Goal: Information Seeking & Learning: Learn about a topic

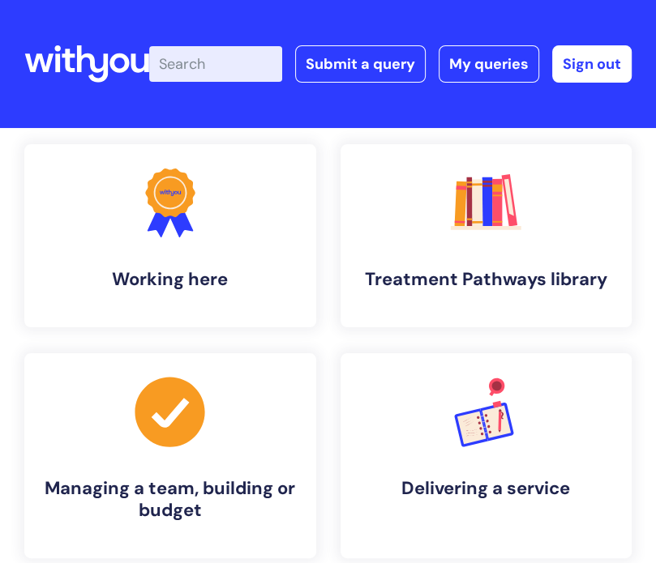
click at [241, 49] on input "Enter your search term here..." at bounding box center [215, 64] width 133 height 36
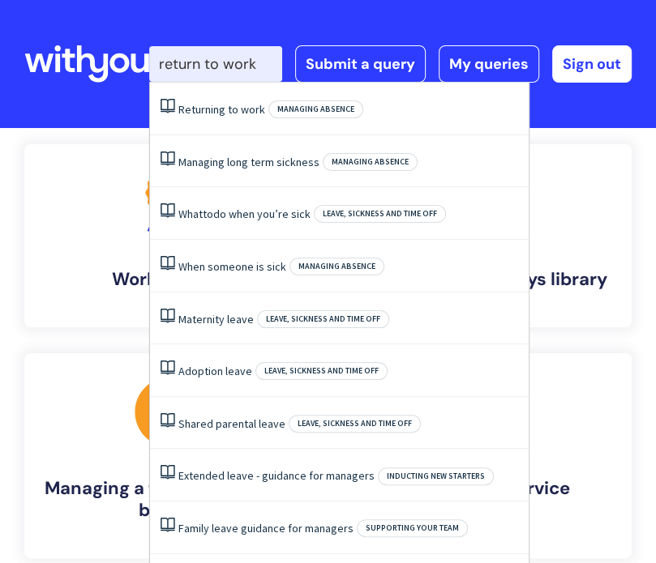
type input "return to work"
click button "Search" at bounding box center [0, 0] width 0 height 0
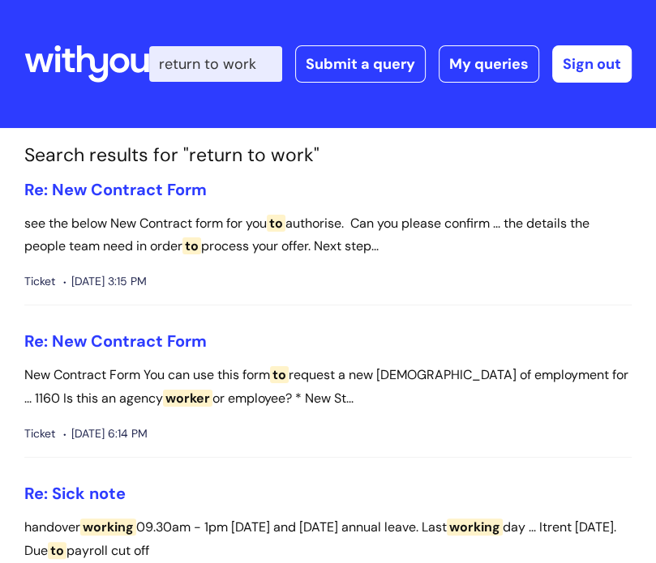
drag, startPoint x: 259, startPoint y: 67, endPoint x: 106, endPoint y: 68, distance: 153.2
click at [106, 68] on div "info hub Enter your search term here... return to work Search Submit a query My…" at bounding box center [327, 64] width 607 height 96
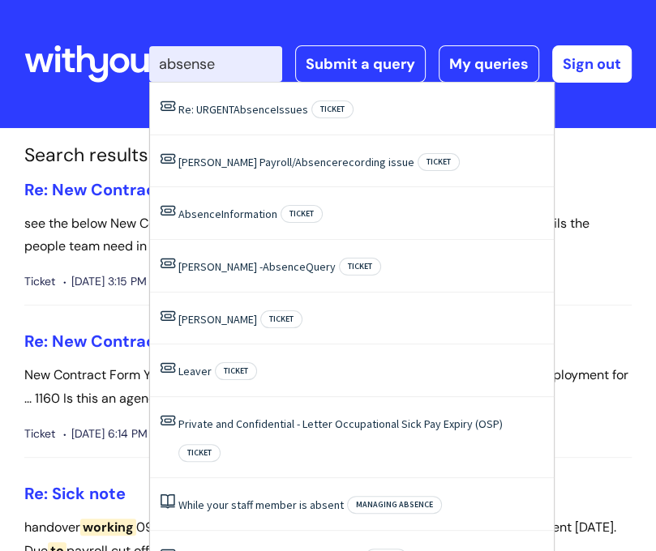
type input "absense"
click button "Search" at bounding box center [0, 0] width 0 height 0
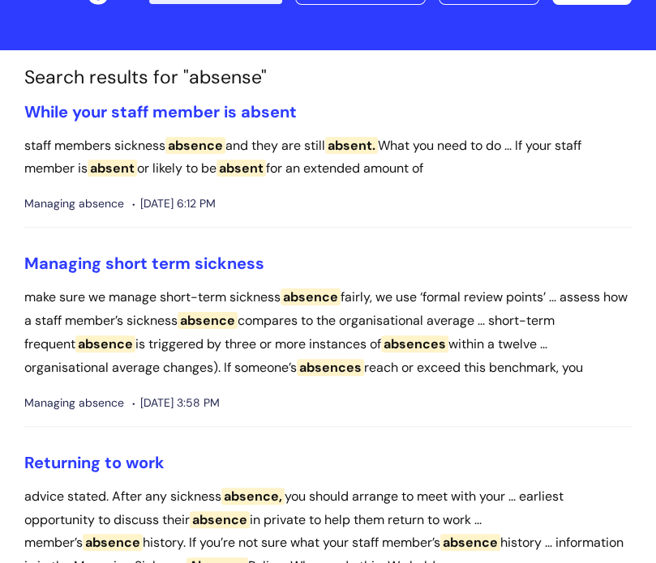
scroll to position [162, 0]
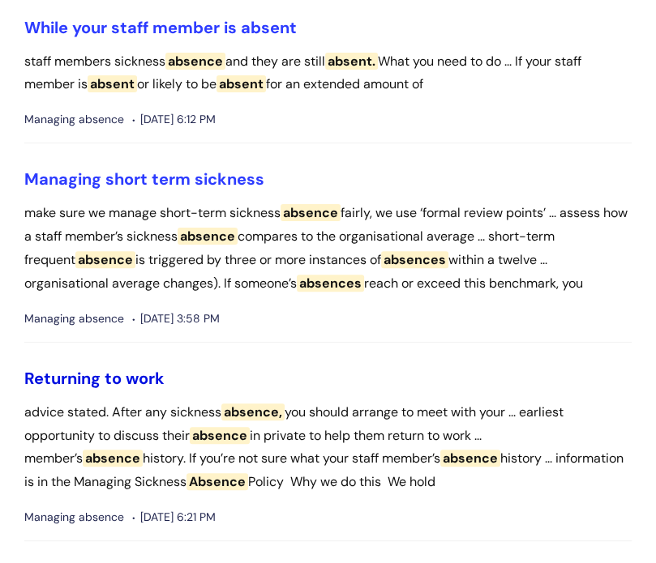
click at [141, 370] on link "Returning to work" at bounding box center [94, 378] width 140 height 21
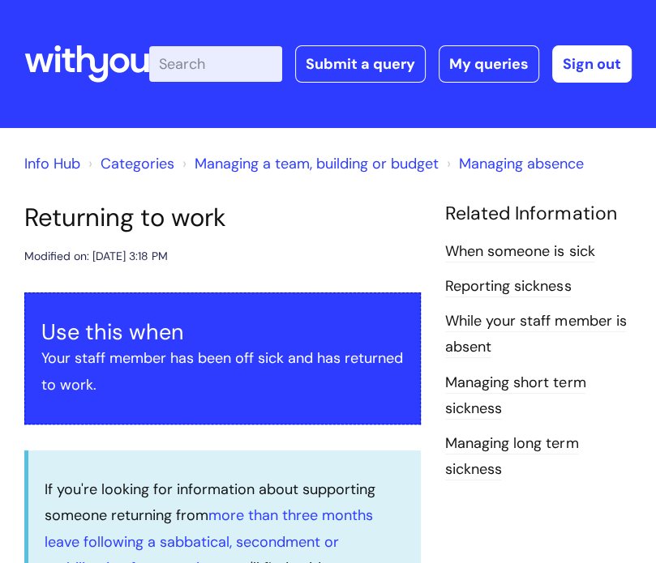
click at [522, 438] on link "Managing long term sickness" at bounding box center [511, 457] width 133 height 47
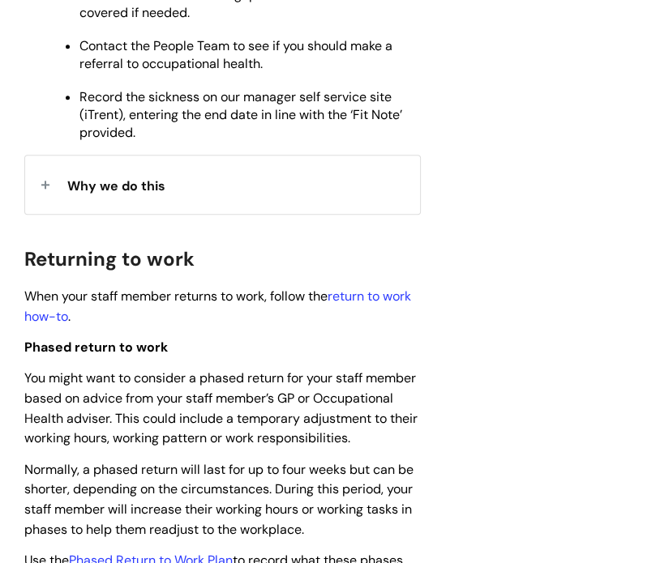
scroll to position [891, 0]
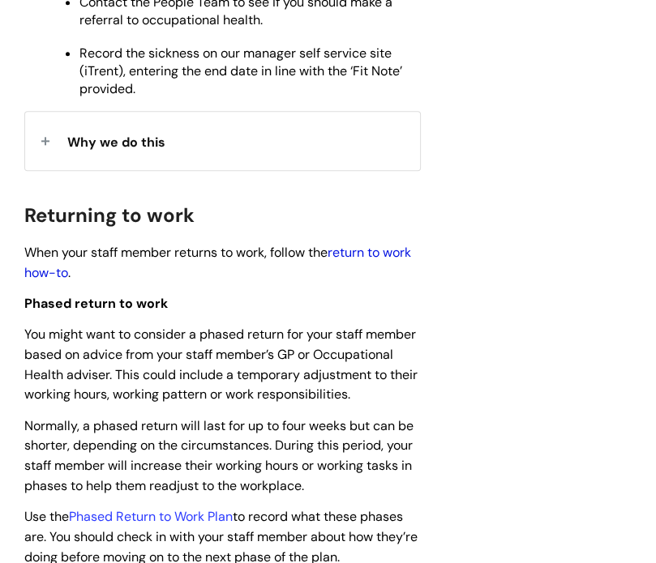
click at [396, 261] on link "return to work how-to" at bounding box center [217, 262] width 387 height 37
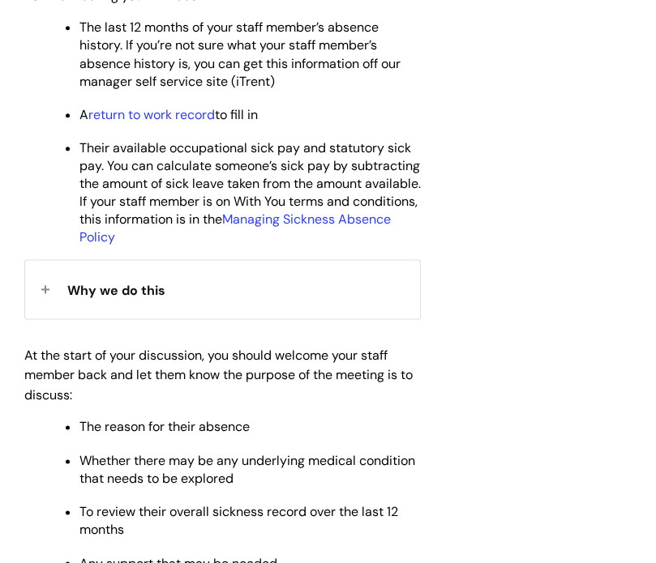
scroll to position [1054, 0]
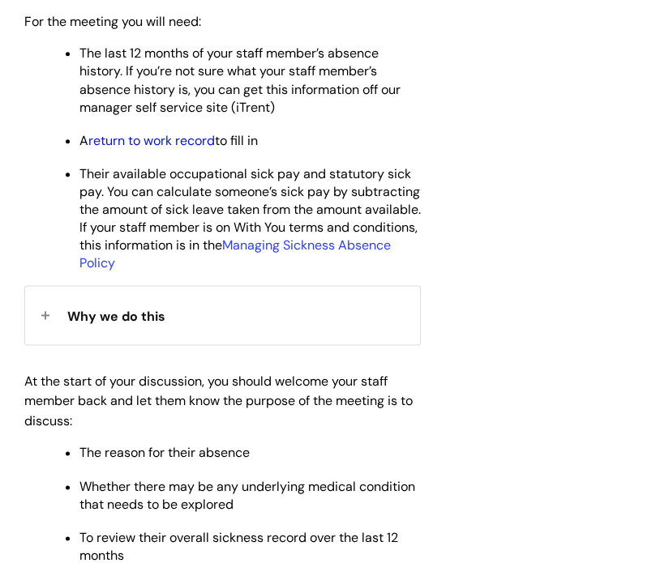
click at [194, 143] on link "return to work record" at bounding box center [151, 140] width 126 height 17
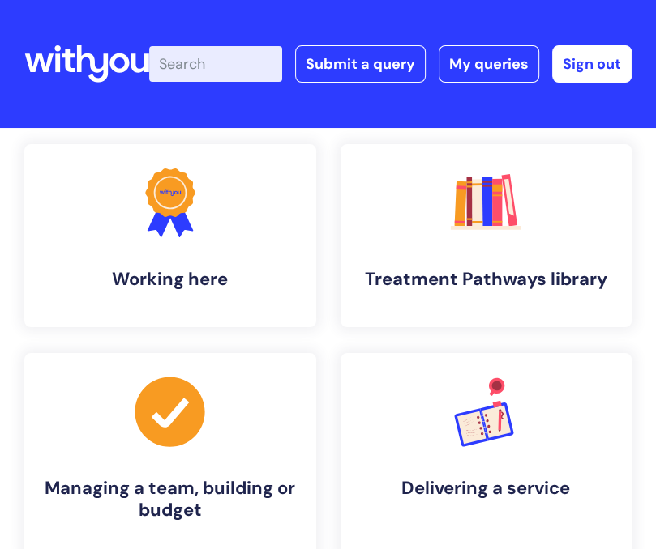
click at [198, 53] on input "Enter your search term here..." at bounding box center [215, 64] width 133 height 36
type input "phased return"
click button "Search" at bounding box center [0, 0] width 0 height 0
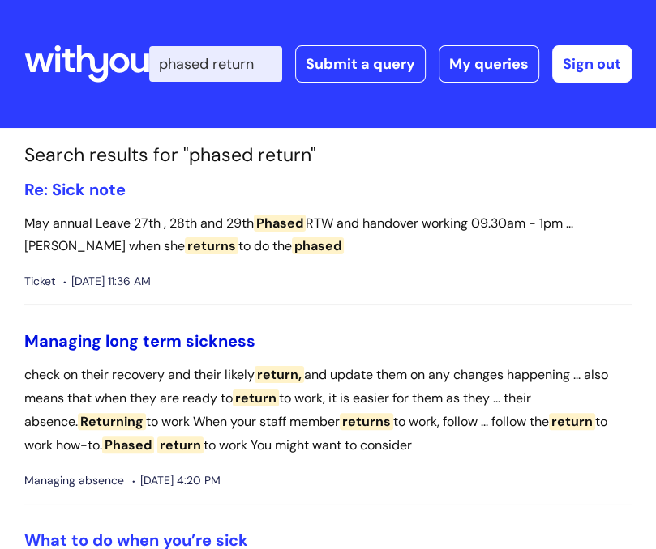
click at [143, 343] on link "Managing long term sickness" at bounding box center [139, 341] width 231 height 21
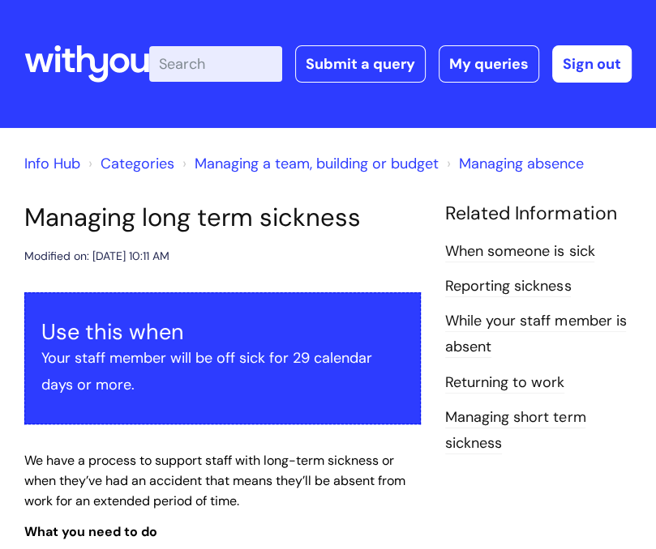
click at [486, 389] on link "Returning to work" at bounding box center [504, 383] width 119 height 21
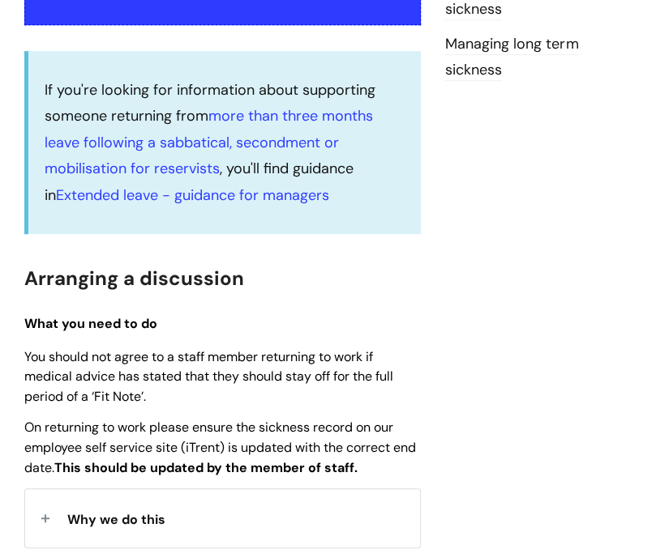
scroll to position [162, 0]
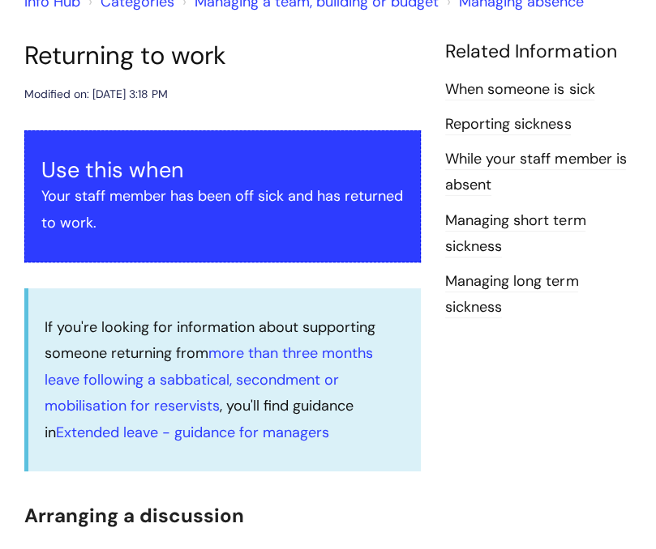
click at [504, 100] on li "When someone is sick" at bounding box center [538, 89] width 186 height 26
click at [504, 95] on link "When someone is sick" at bounding box center [519, 89] width 149 height 21
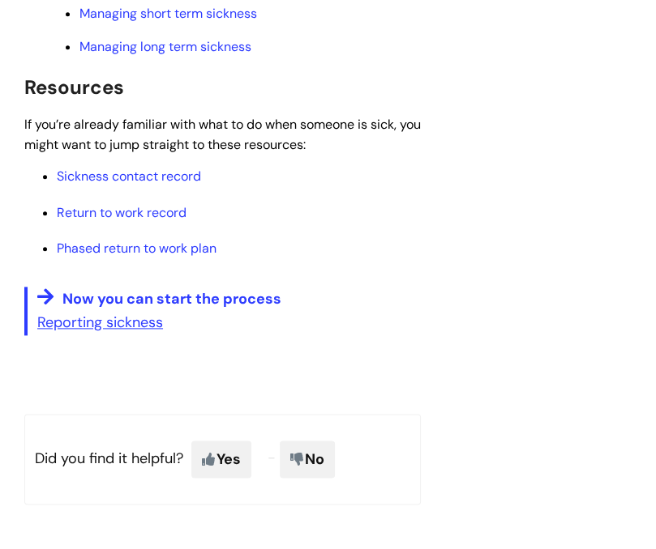
scroll to position [972, 0]
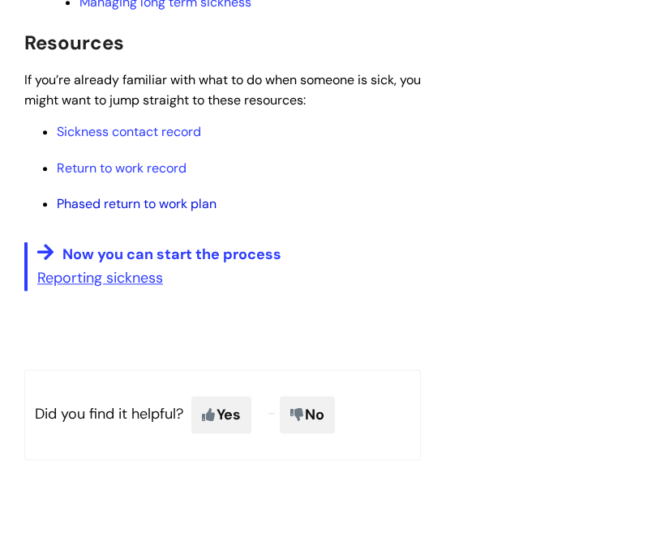
click at [155, 202] on link "Phased return to work plan" at bounding box center [137, 203] width 160 height 17
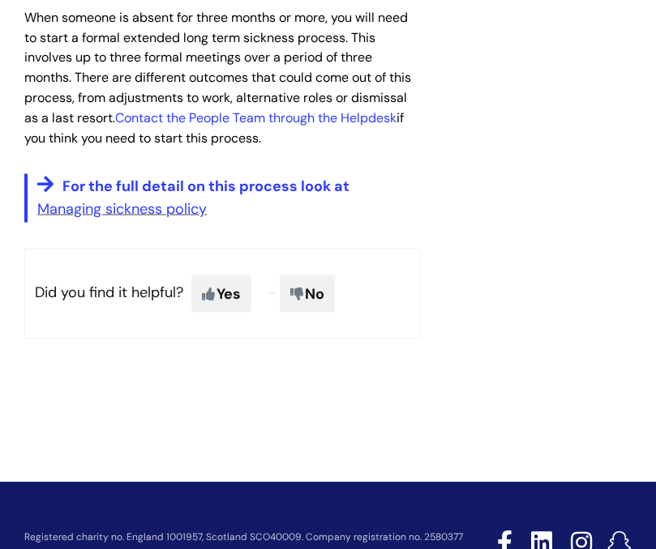
scroll to position [1702, 0]
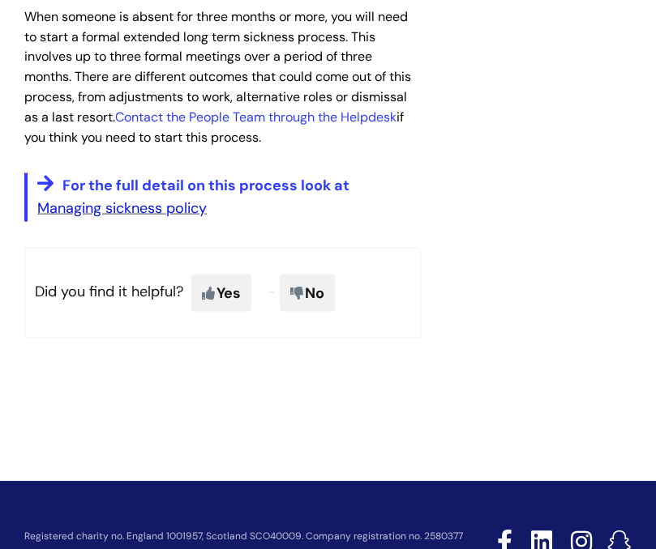
click at [188, 218] on link "Managing sickness policy" at bounding box center [121, 208] width 169 height 19
